Goal: Information Seeking & Learning: Learn about a topic

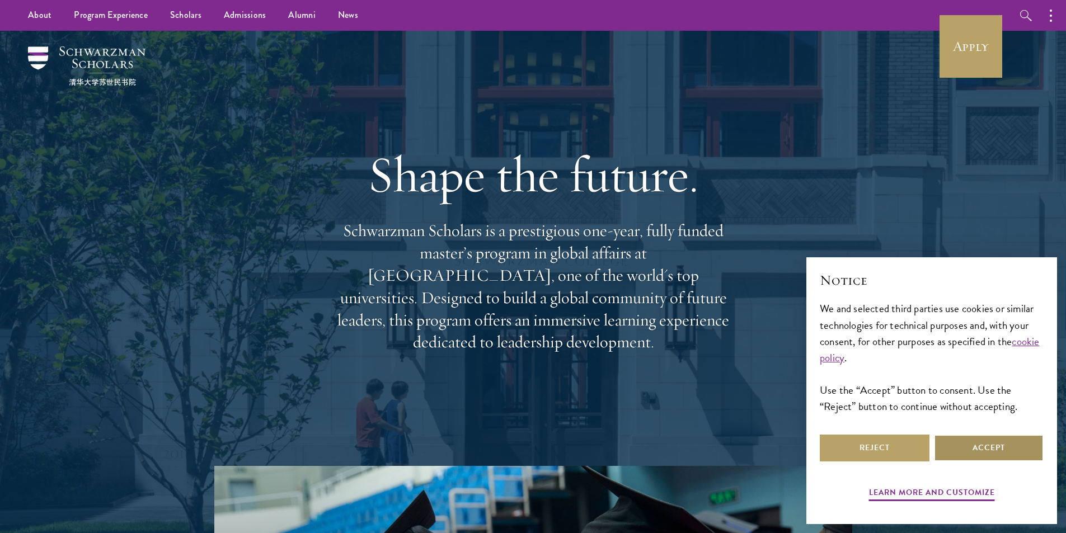
click at [991, 443] on button "Accept" at bounding box center [989, 448] width 110 height 27
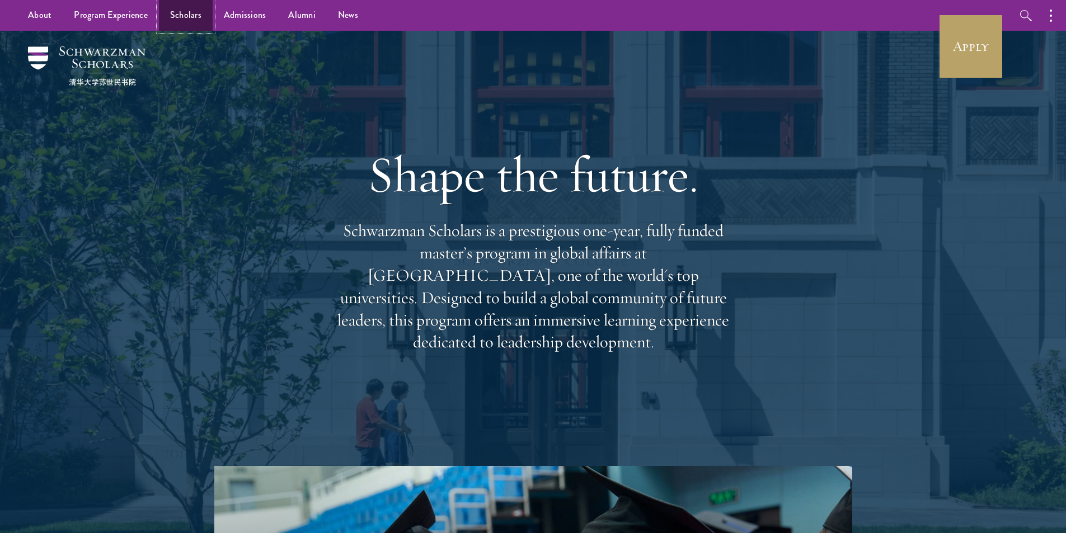
click at [188, 21] on link "Scholars" at bounding box center [186, 15] width 54 height 31
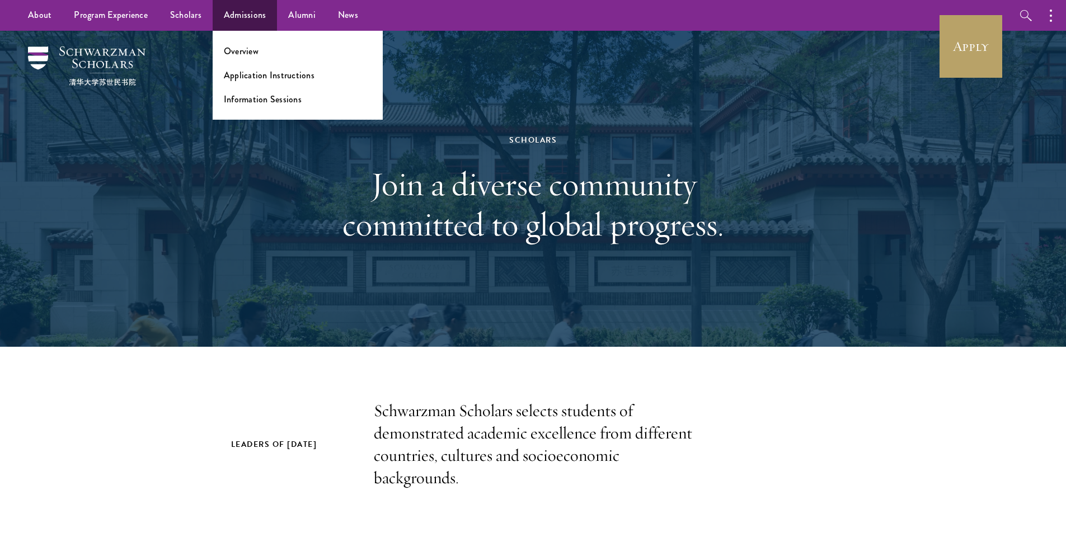
click at [244, 44] on ul "Overview Application Instructions Information Sessions" at bounding box center [298, 75] width 170 height 89
click at [241, 51] on link "Overview" at bounding box center [241, 51] width 35 height 13
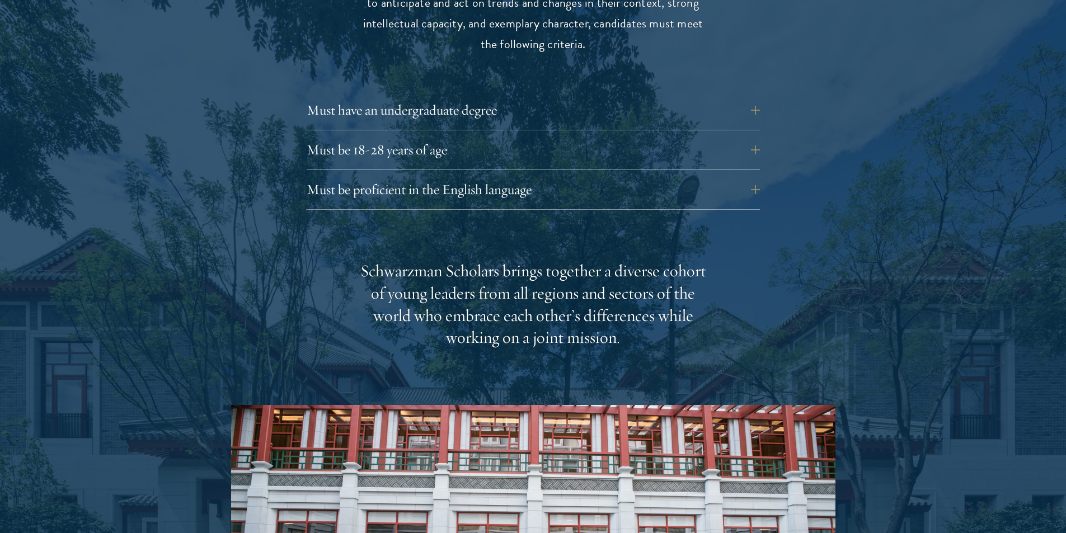
scroll to position [1567, 0]
click at [763, 176] on button "Must be proficient in the English language" at bounding box center [541, 189] width 453 height 27
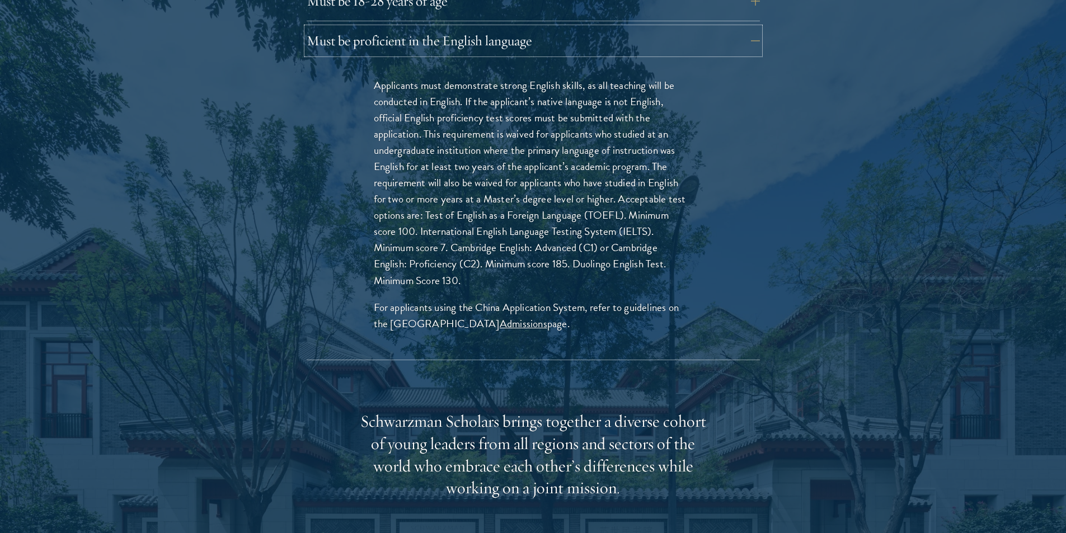
scroll to position [1734, 0]
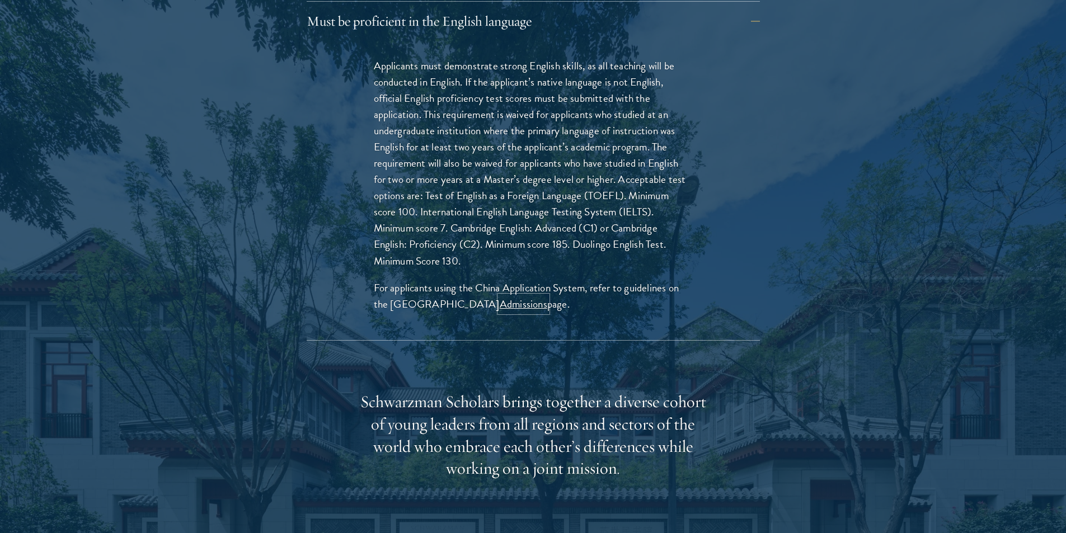
click at [512, 296] on link "Admissions" at bounding box center [524, 304] width 48 height 16
